Goal: Use online tool/utility: Use online tool/utility

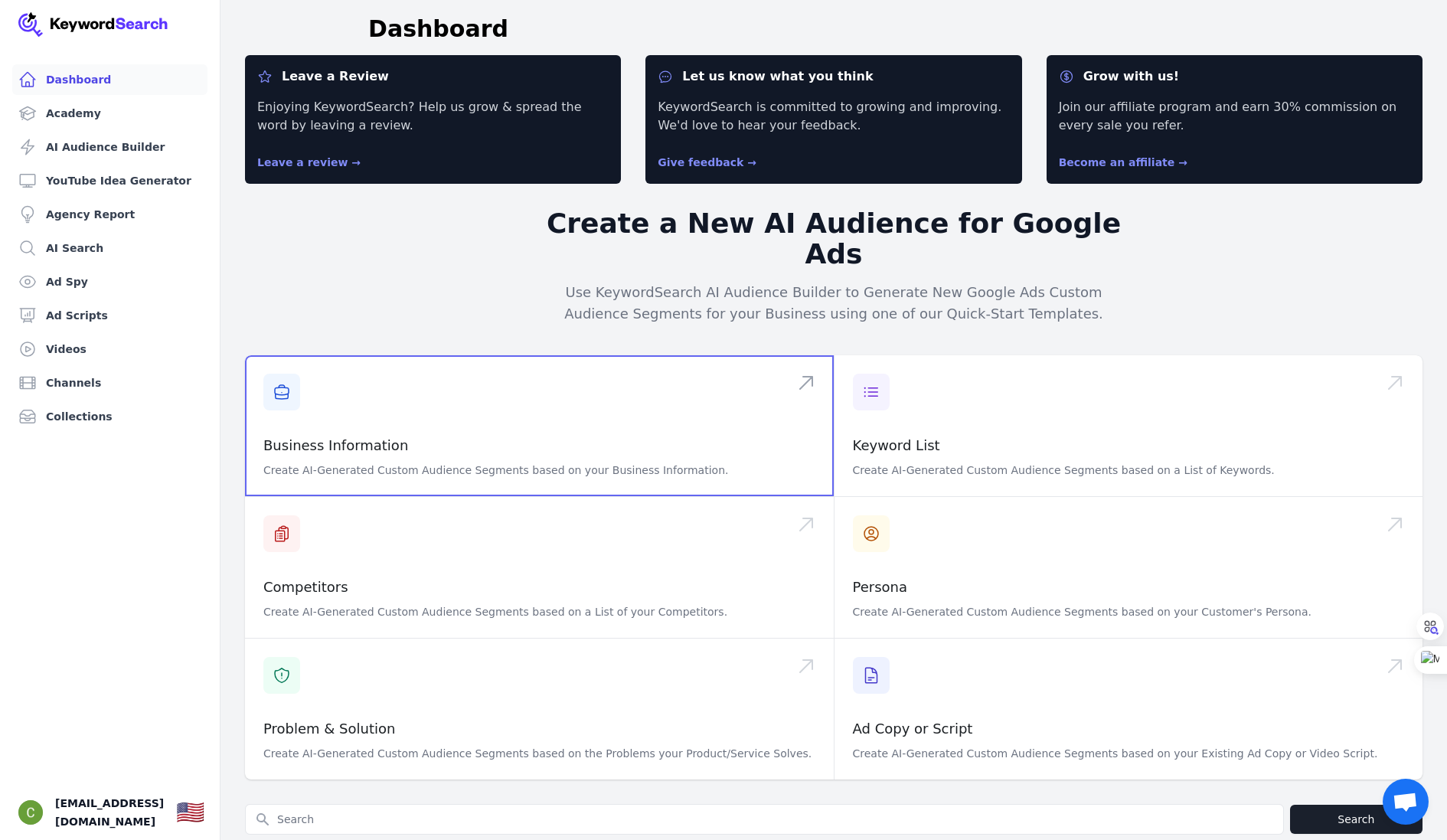
scroll to position [5, 0]
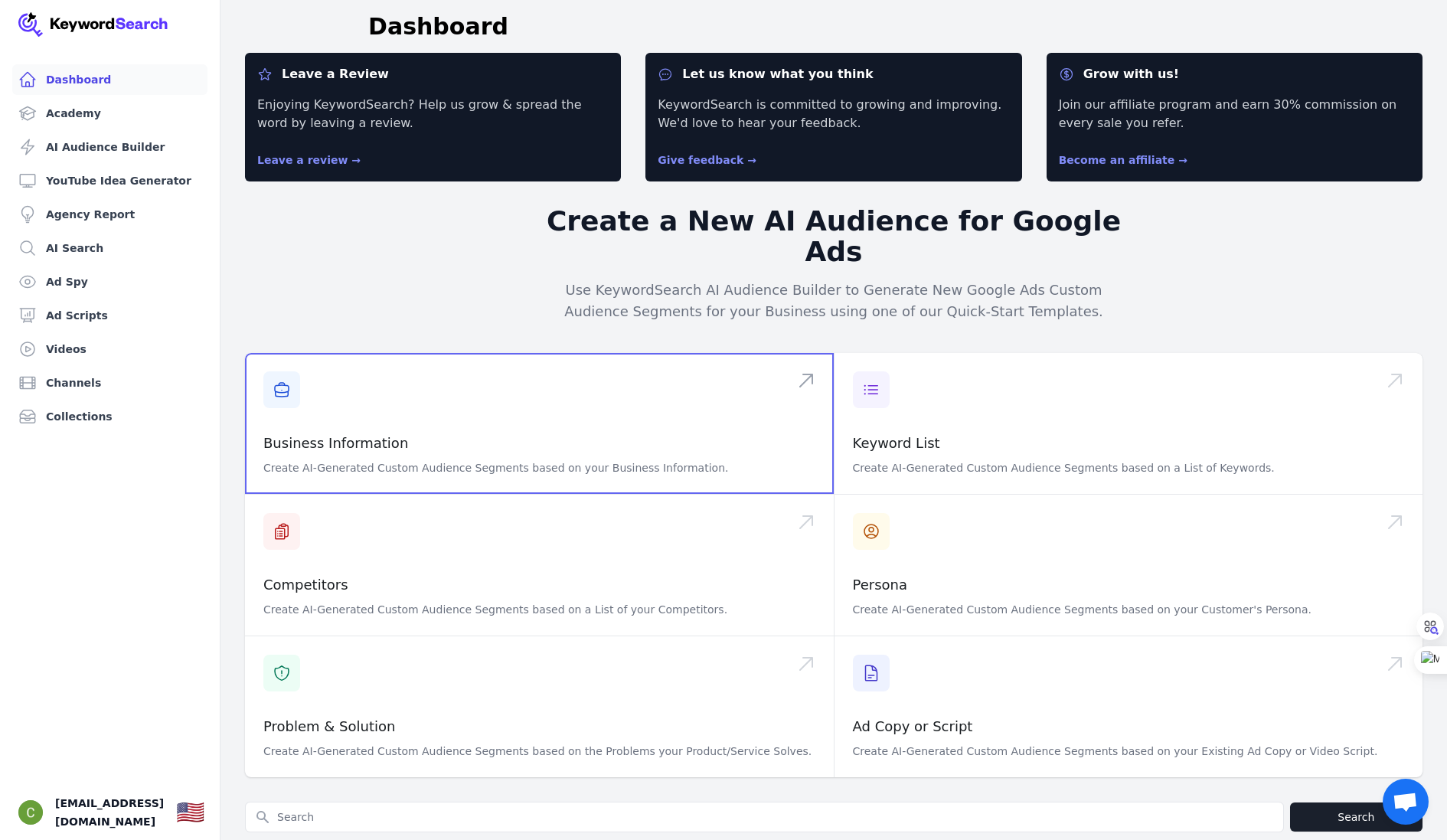
click at [378, 416] on span at bounding box center [539, 423] width 589 height 140
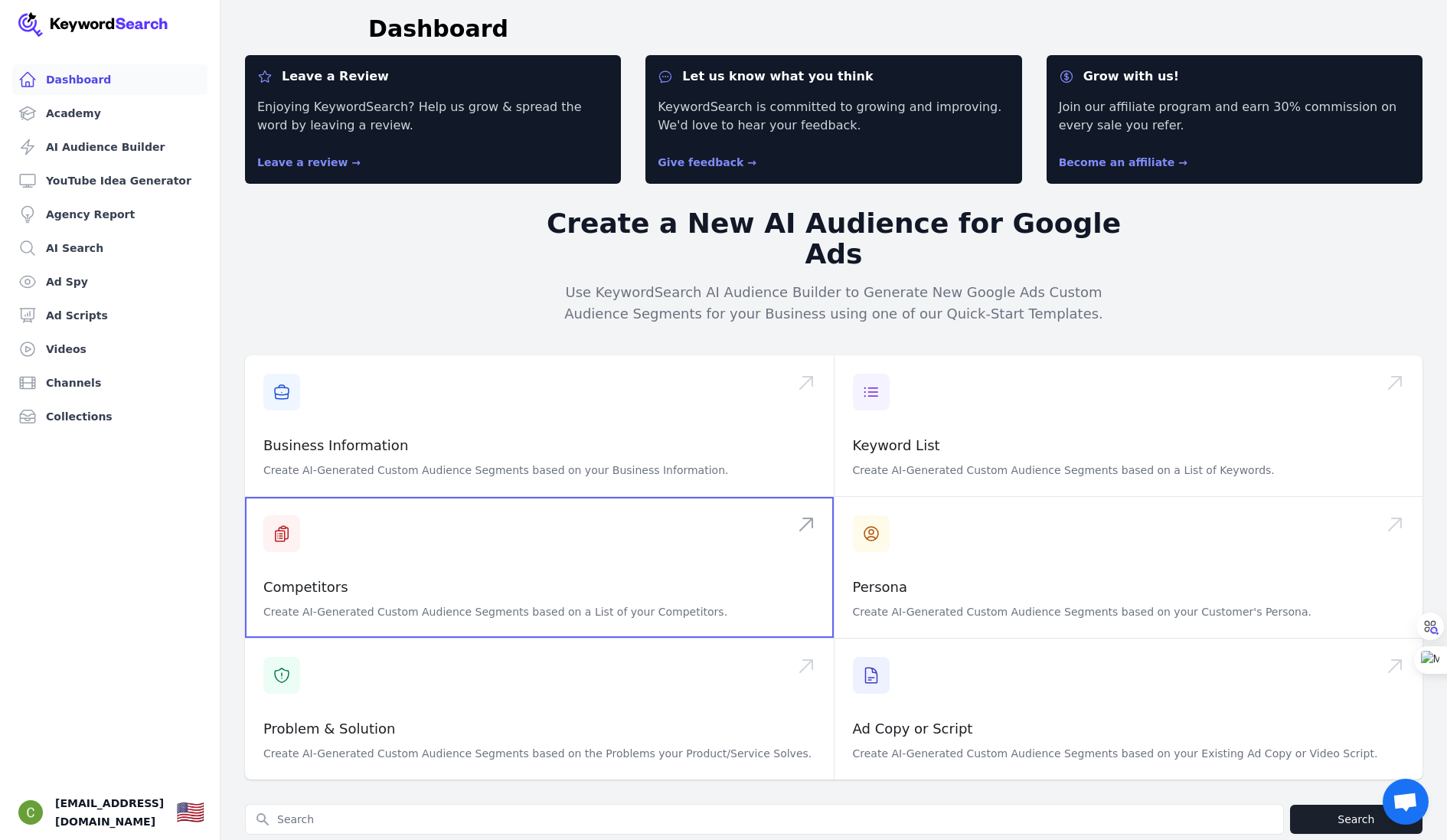
click at [566, 545] on span at bounding box center [539, 567] width 589 height 140
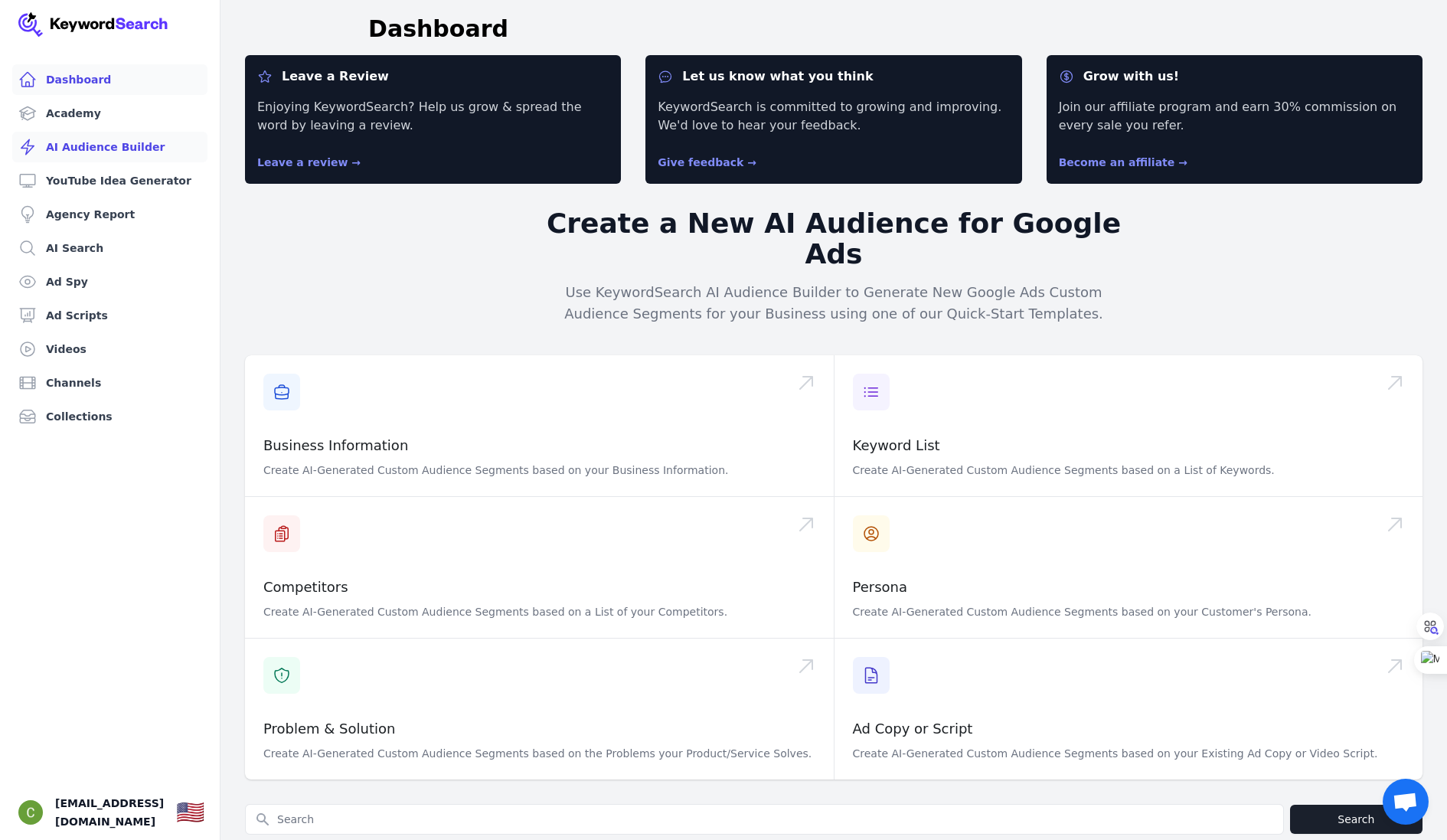
click at [90, 151] on link "AI Audience Builder" at bounding box center [110, 147] width 195 height 31
